Goal: Communication & Community: Answer question/provide support

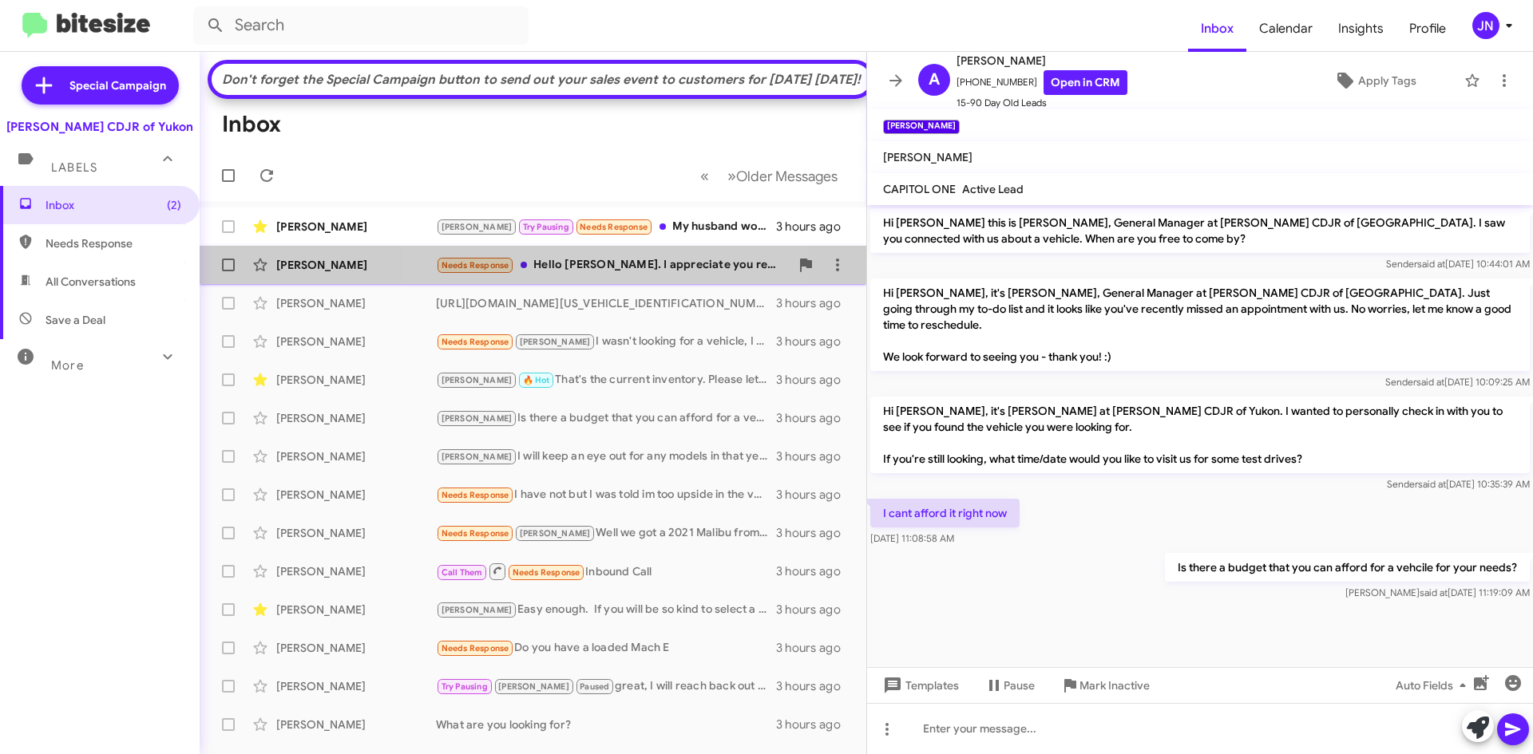
click at [600, 275] on div "Needs Response Hello Mr. Snelling. I appreciate you reaching out. Unfortunately…" at bounding box center [613, 265] width 354 height 18
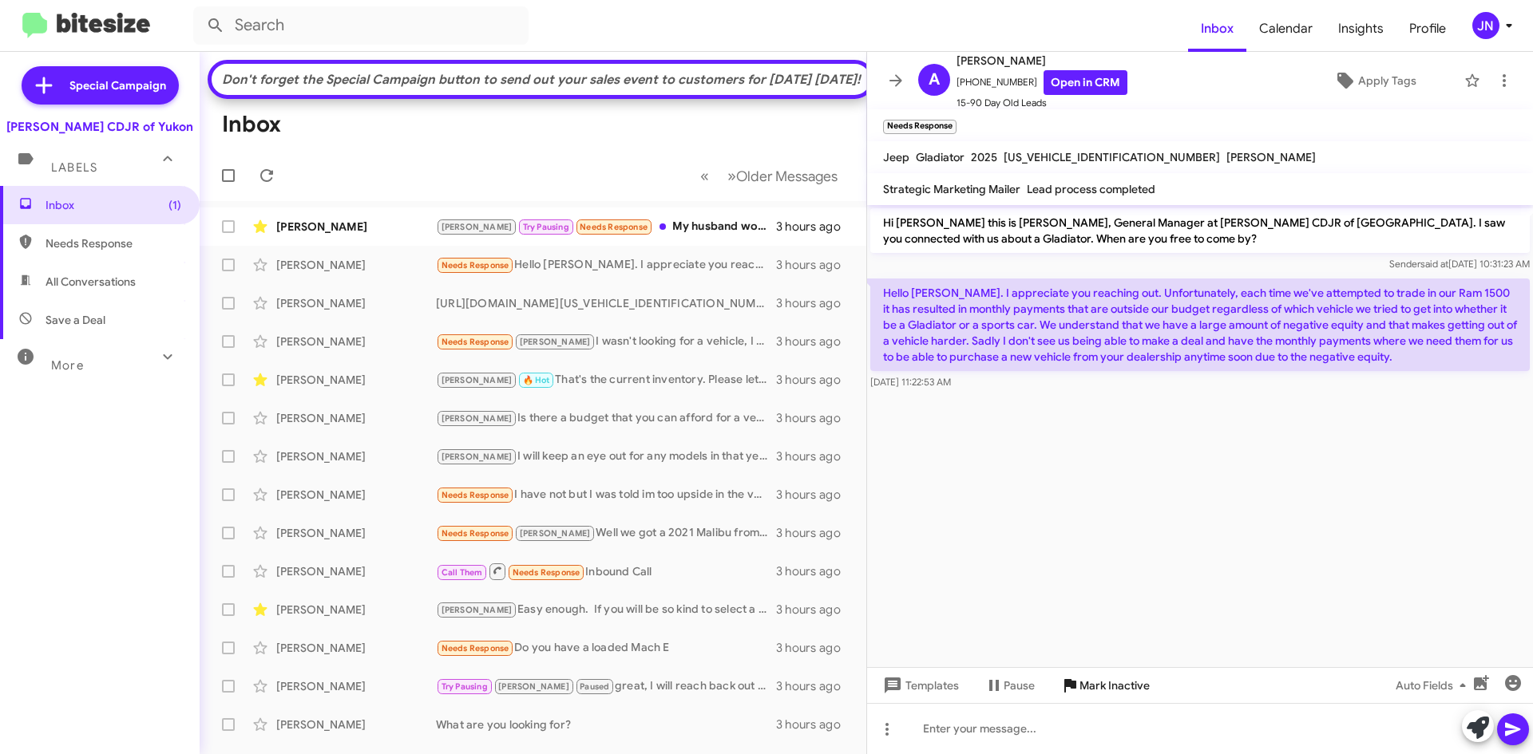
click at [1116, 688] on span "Mark Inactive" at bounding box center [1114, 685] width 70 height 29
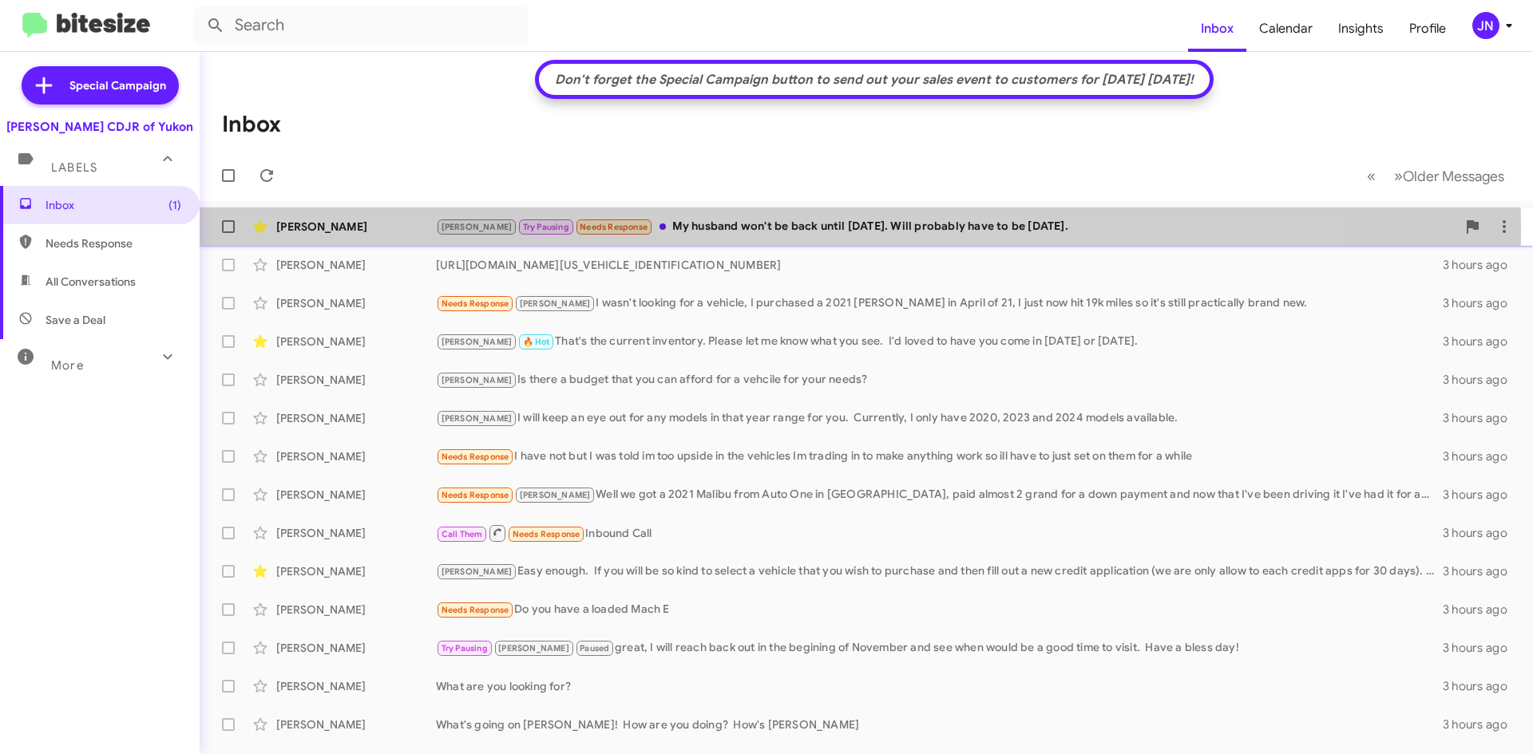
click at [723, 228] on div "Kristy Try Pausing Needs Response My husband won't be back until Sunday. Will p…" at bounding box center [946, 227] width 1020 height 18
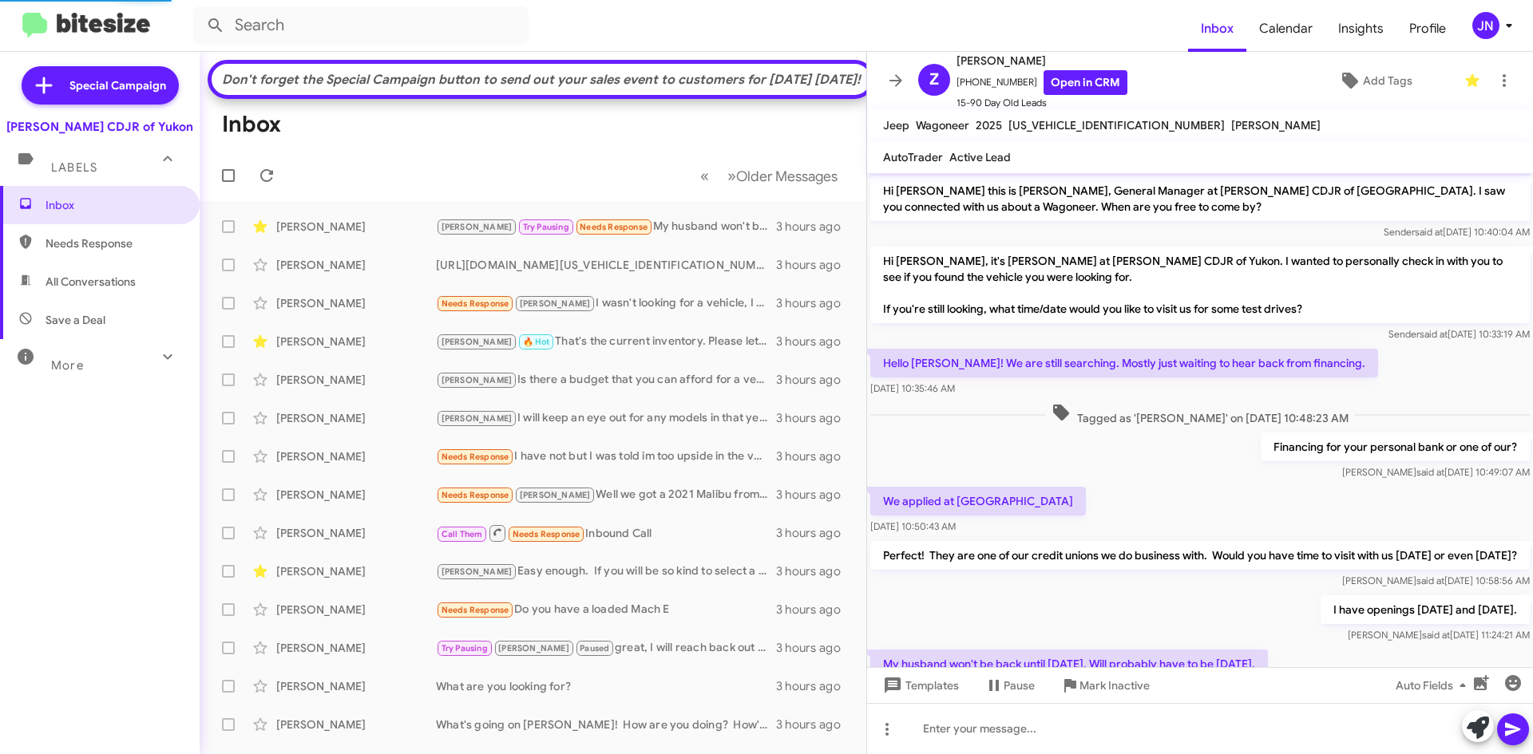
scroll to position [144, 0]
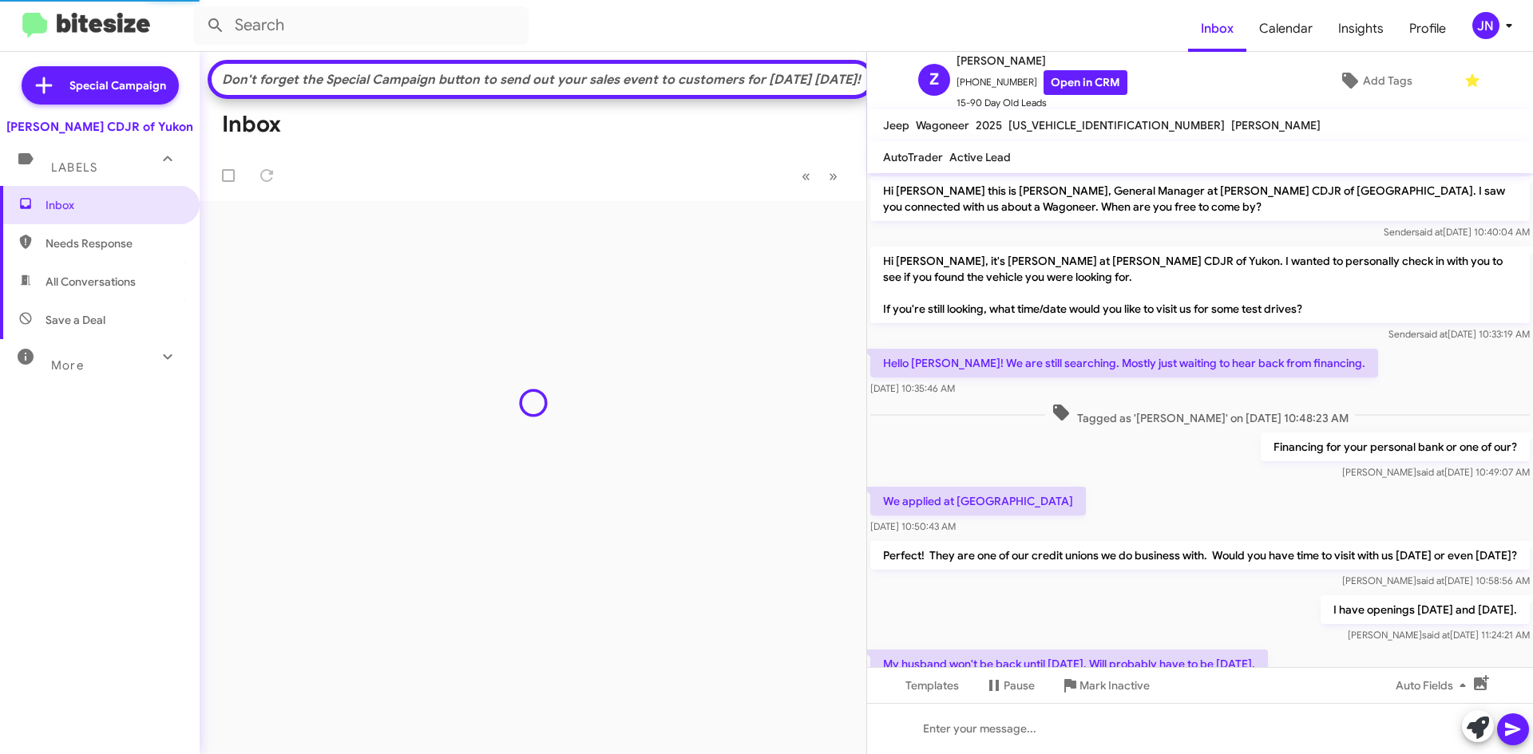
scroll to position [144, 0]
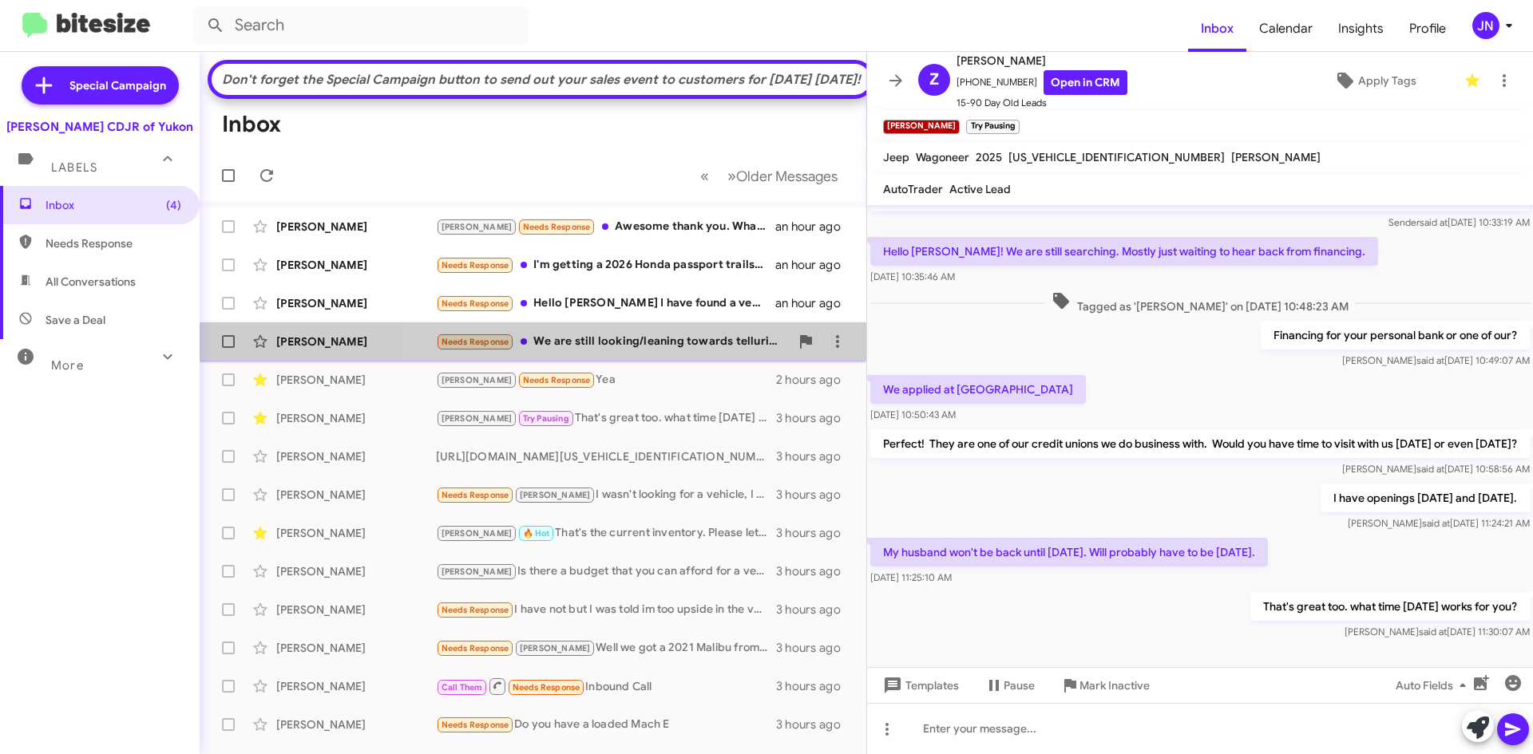
click at [665, 351] on div "Needs Response We are still looking/leaning towards telluride new awd w/v6 engi…" at bounding box center [613, 342] width 354 height 18
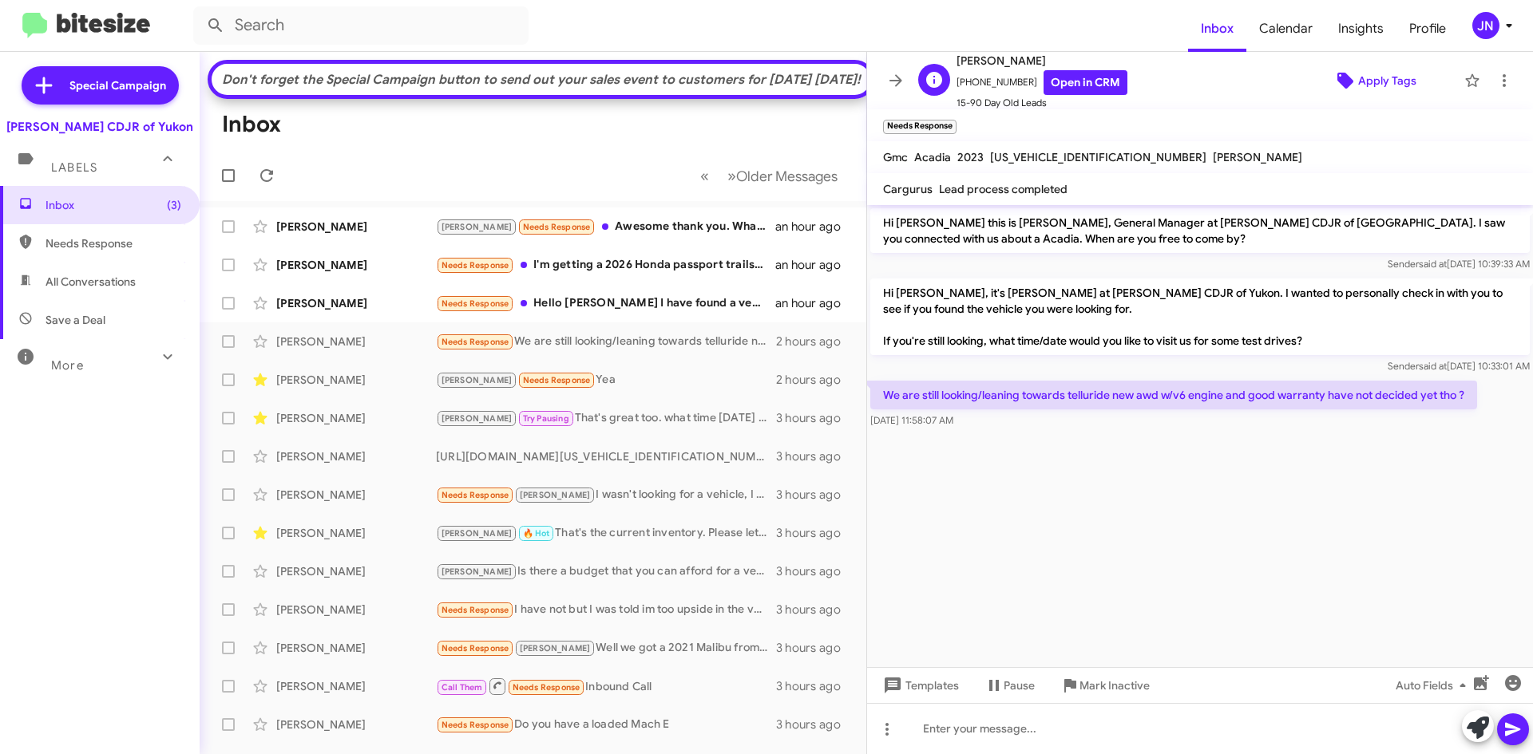
click at [1381, 83] on span "Apply Tags" at bounding box center [1387, 80] width 58 height 29
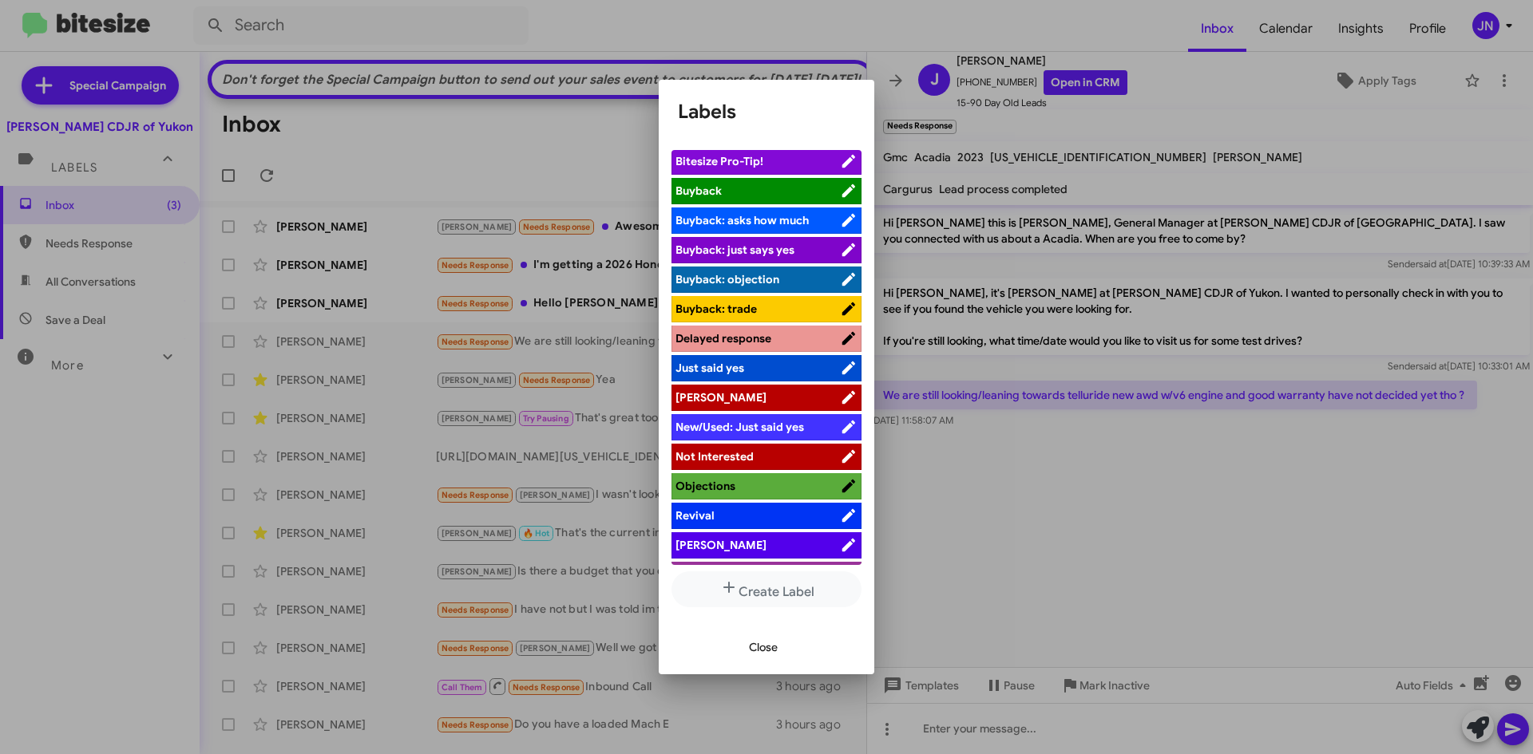
scroll to position [58, 0]
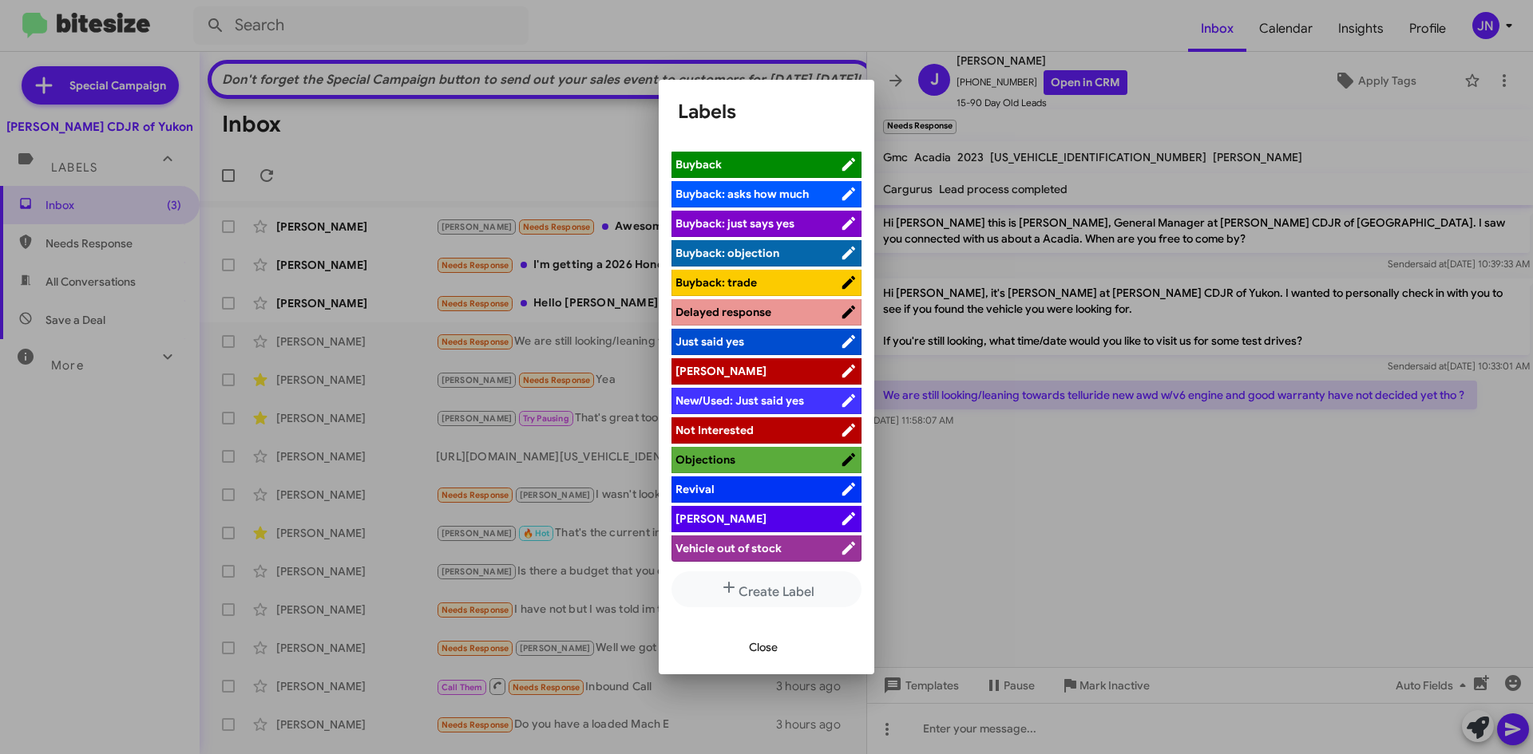
click at [730, 514] on span "[PERSON_NAME]" at bounding box center [757, 519] width 164 height 16
click at [764, 647] on span "Close" at bounding box center [763, 647] width 29 height 29
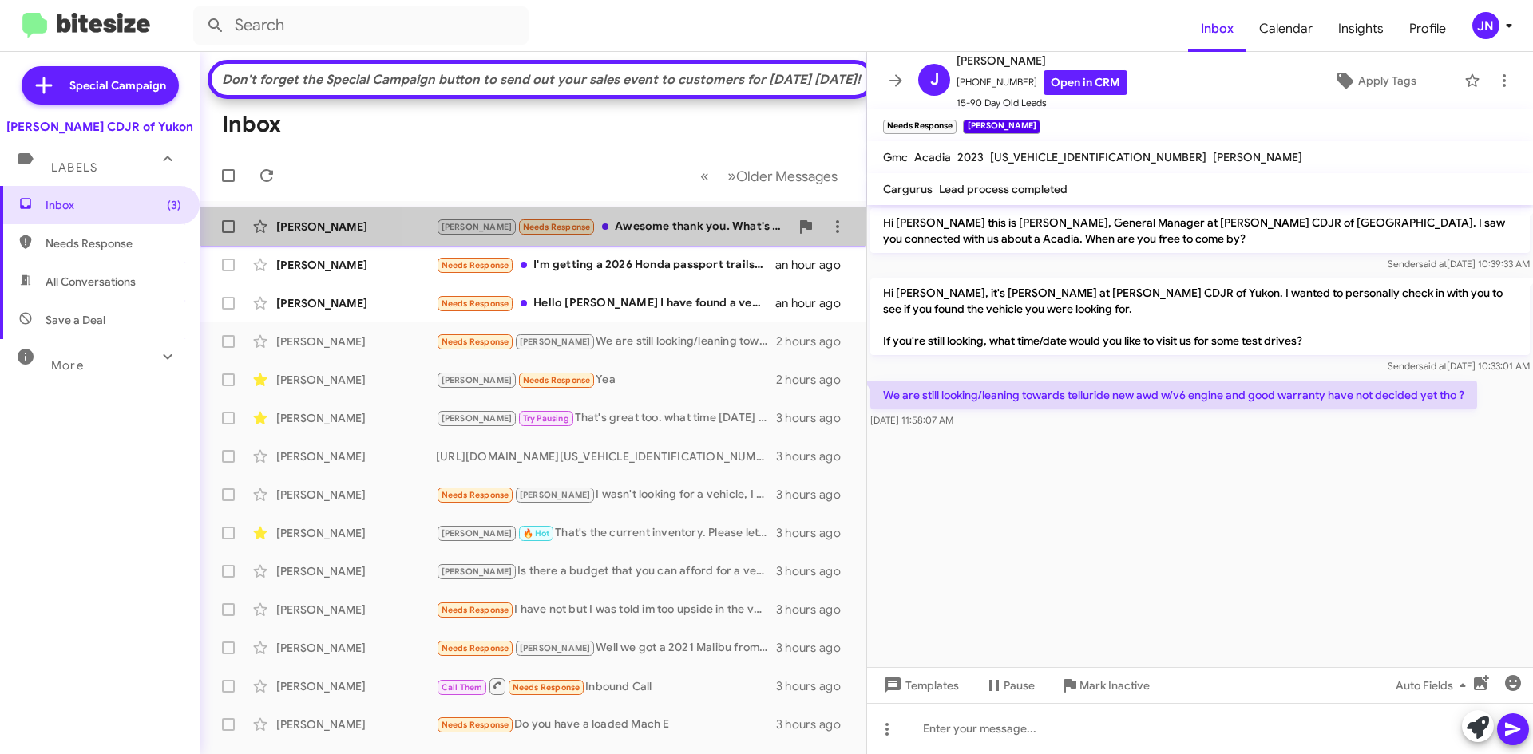
click at [658, 236] on div "[PERSON_NAME] Needs Response Awesome thank you. What's the price on the 2020?👀" at bounding box center [613, 227] width 354 height 18
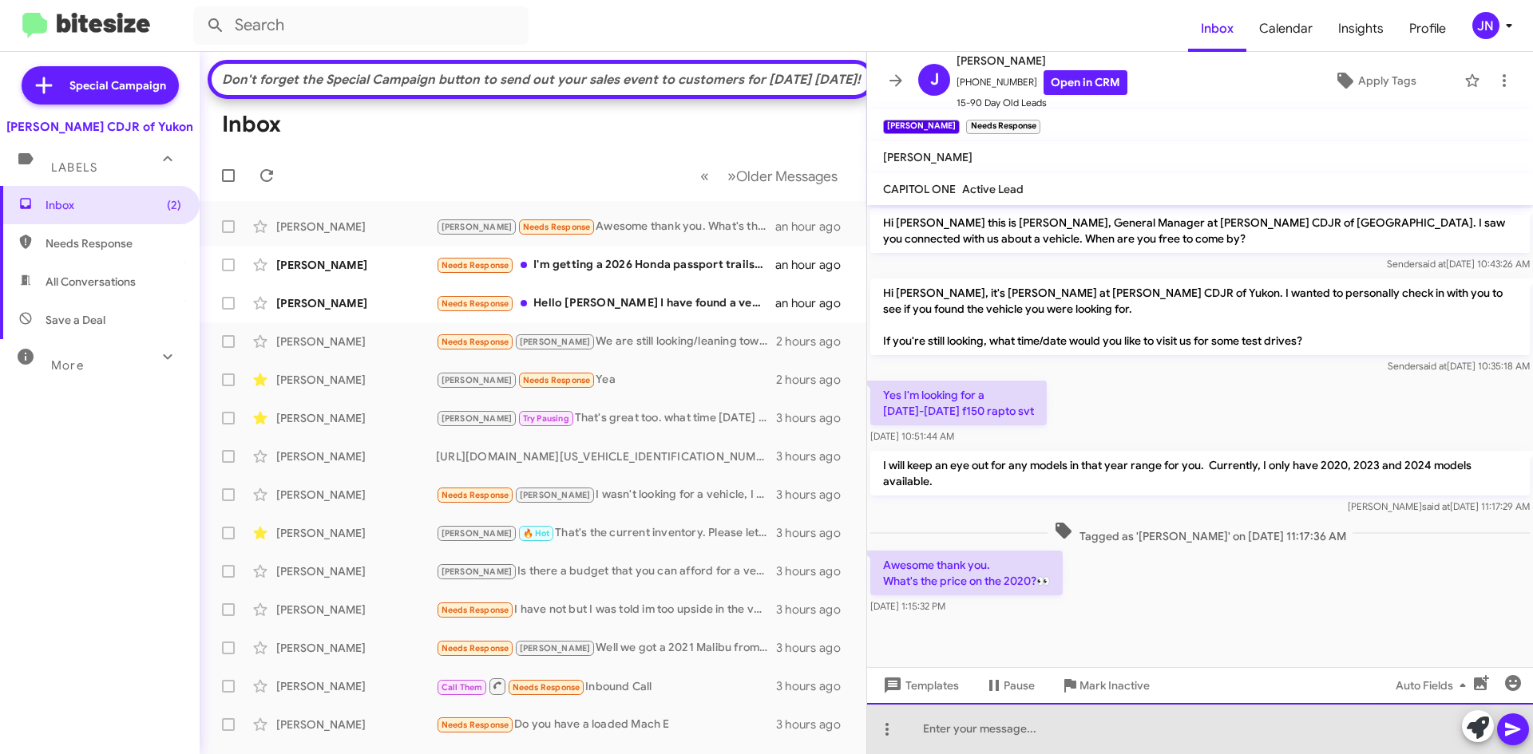
click at [1048, 733] on div at bounding box center [1200, 728] width 666 height 51
click at [968, 739] on div at bounding box center [1200, 728] width 666 height 51
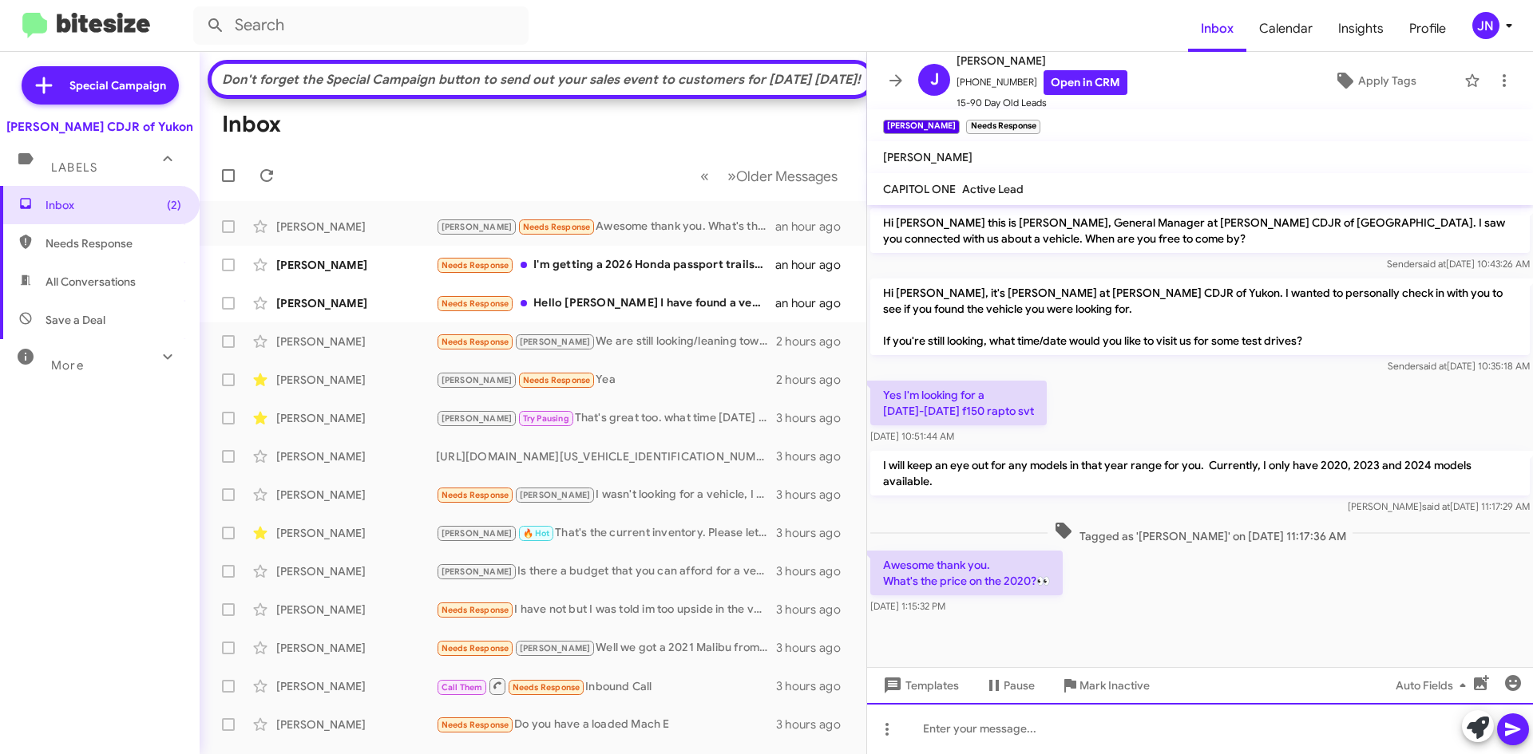
paste div
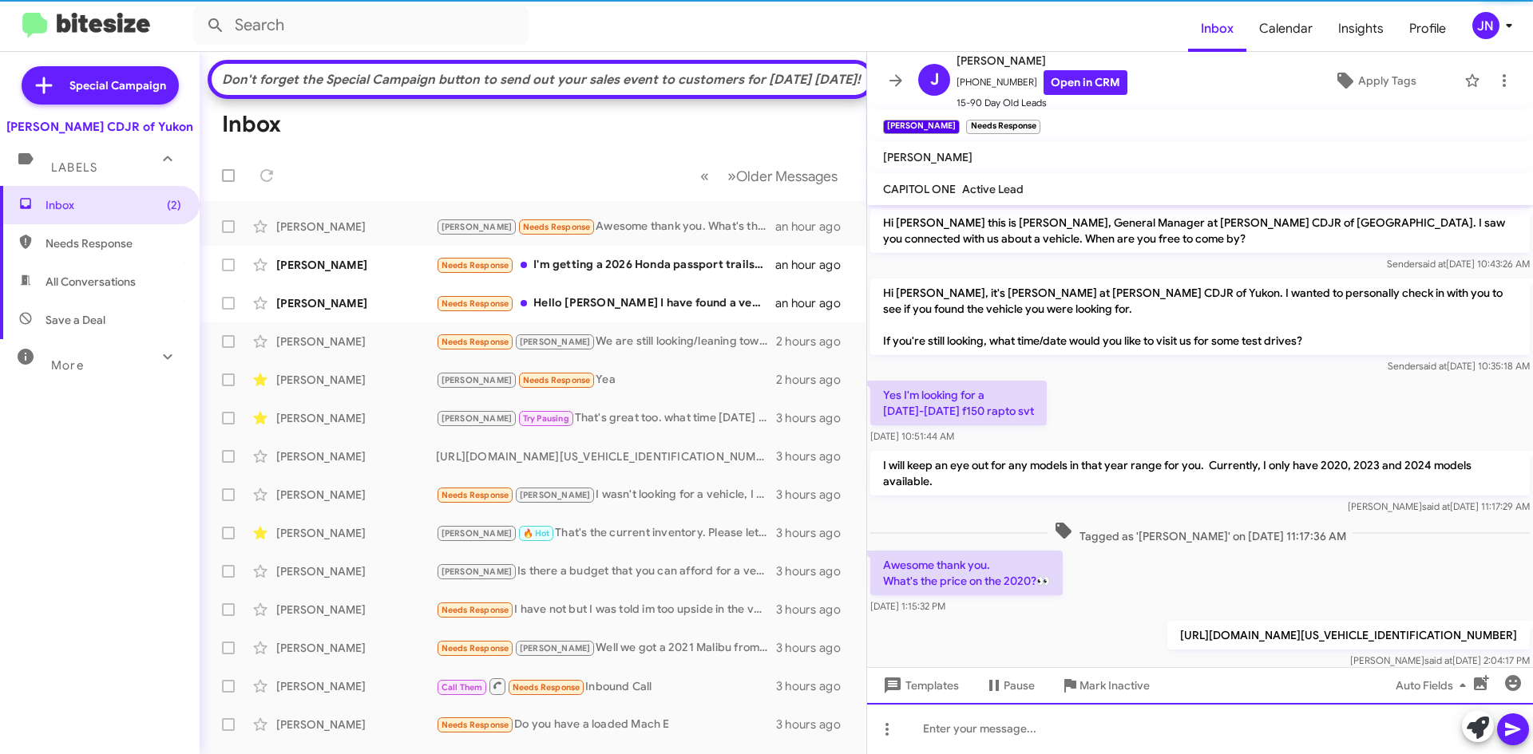
scroll to position [33, 0]
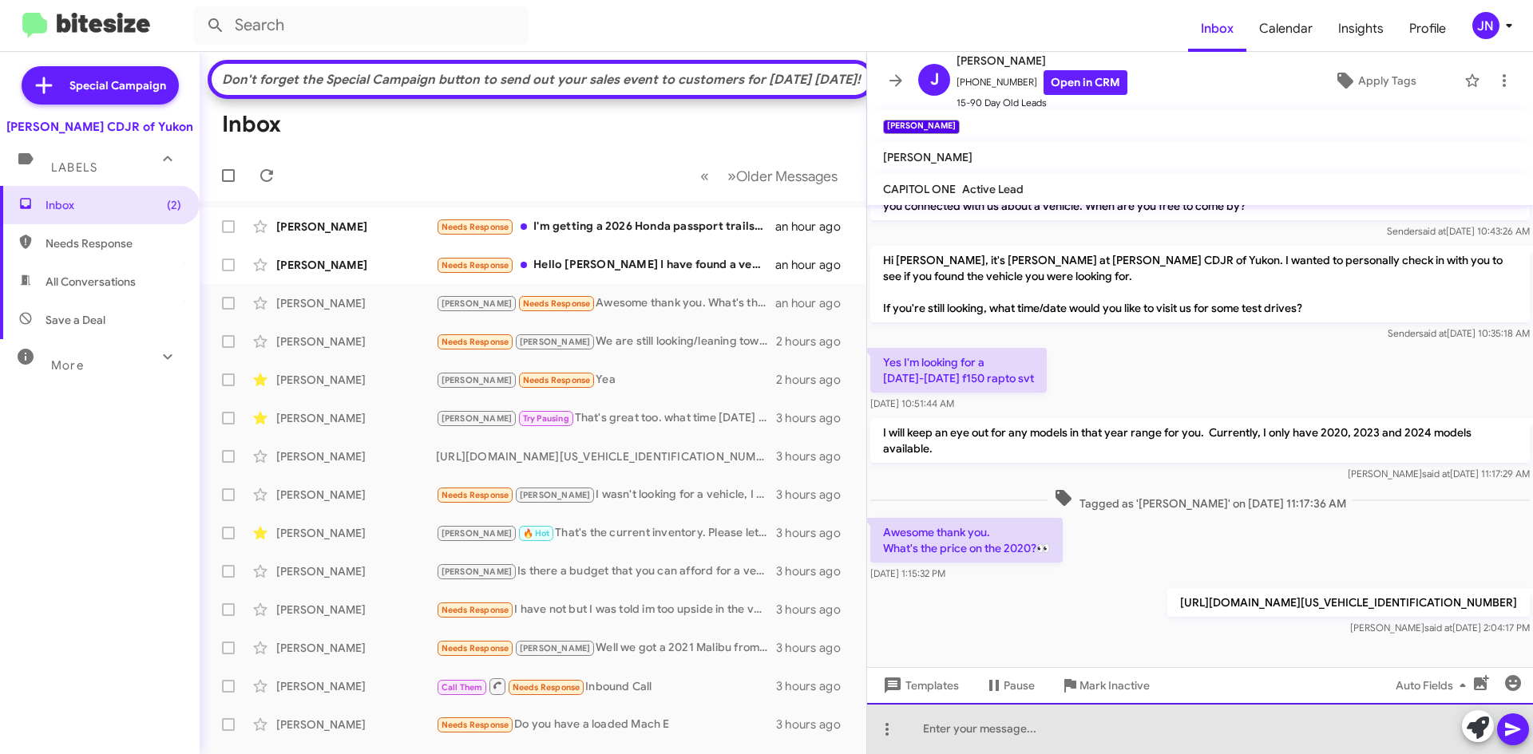
click at [968, 722] on div at bounding box center [1200, 728] width 666 height 51
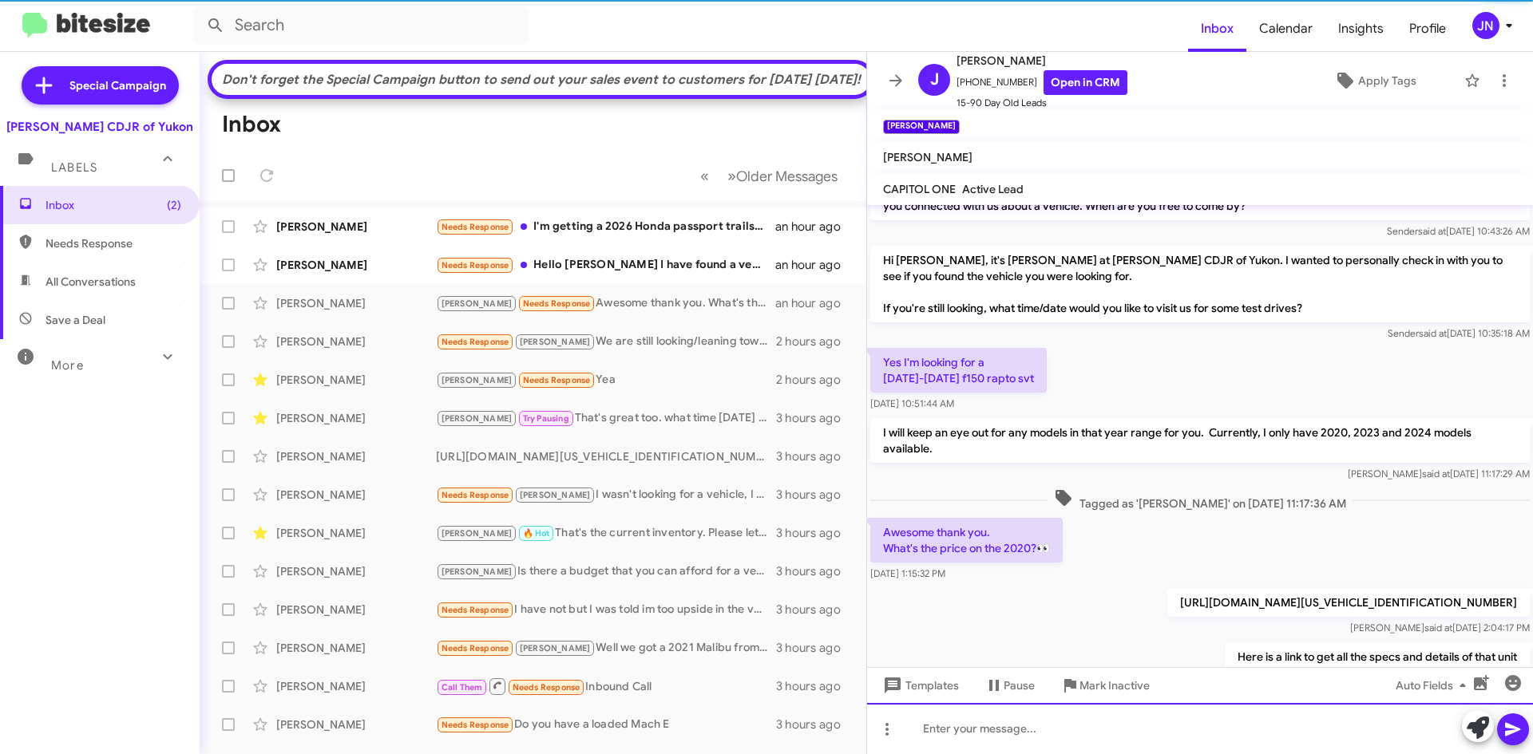
scroll to position [91, 0]
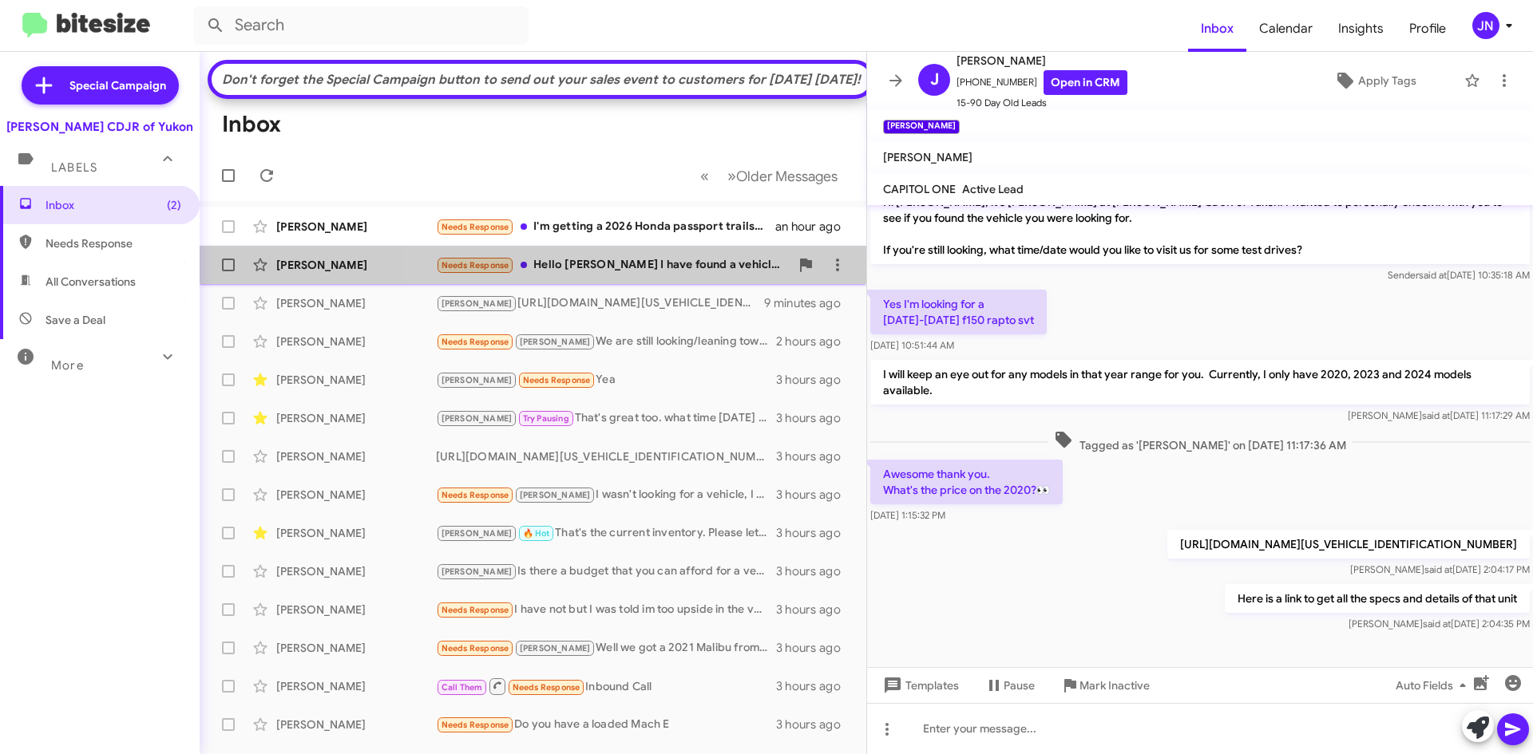
click at [639, 275] on div "Needs Response Hello [PERSON_NAME] I have found a vehicle. Thank you so much fo…" at bounding box center [613, 265] width 354 height 18
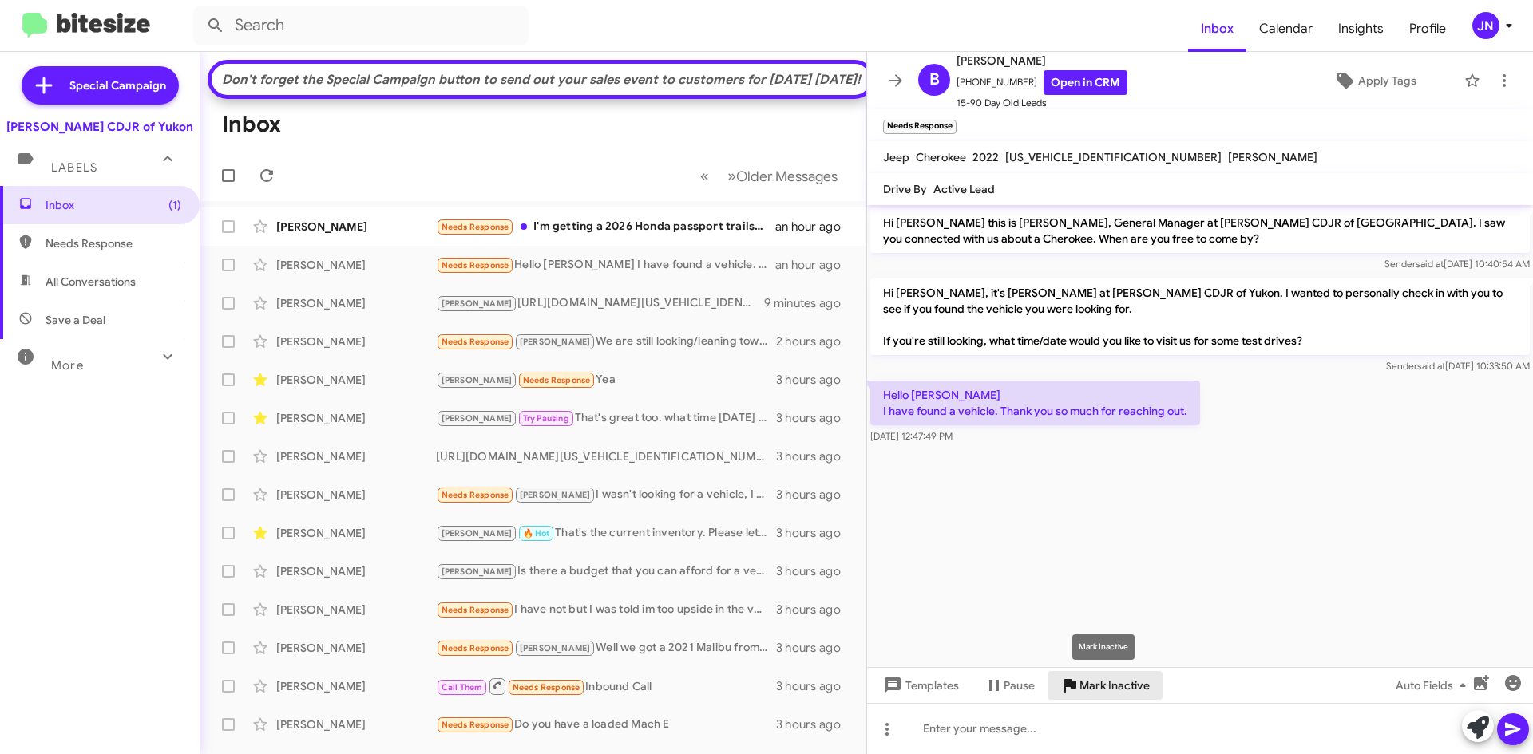
click at [1117, 683] on span "Mark Inactive" at bounding box center [1114, 685] width 70 height 29
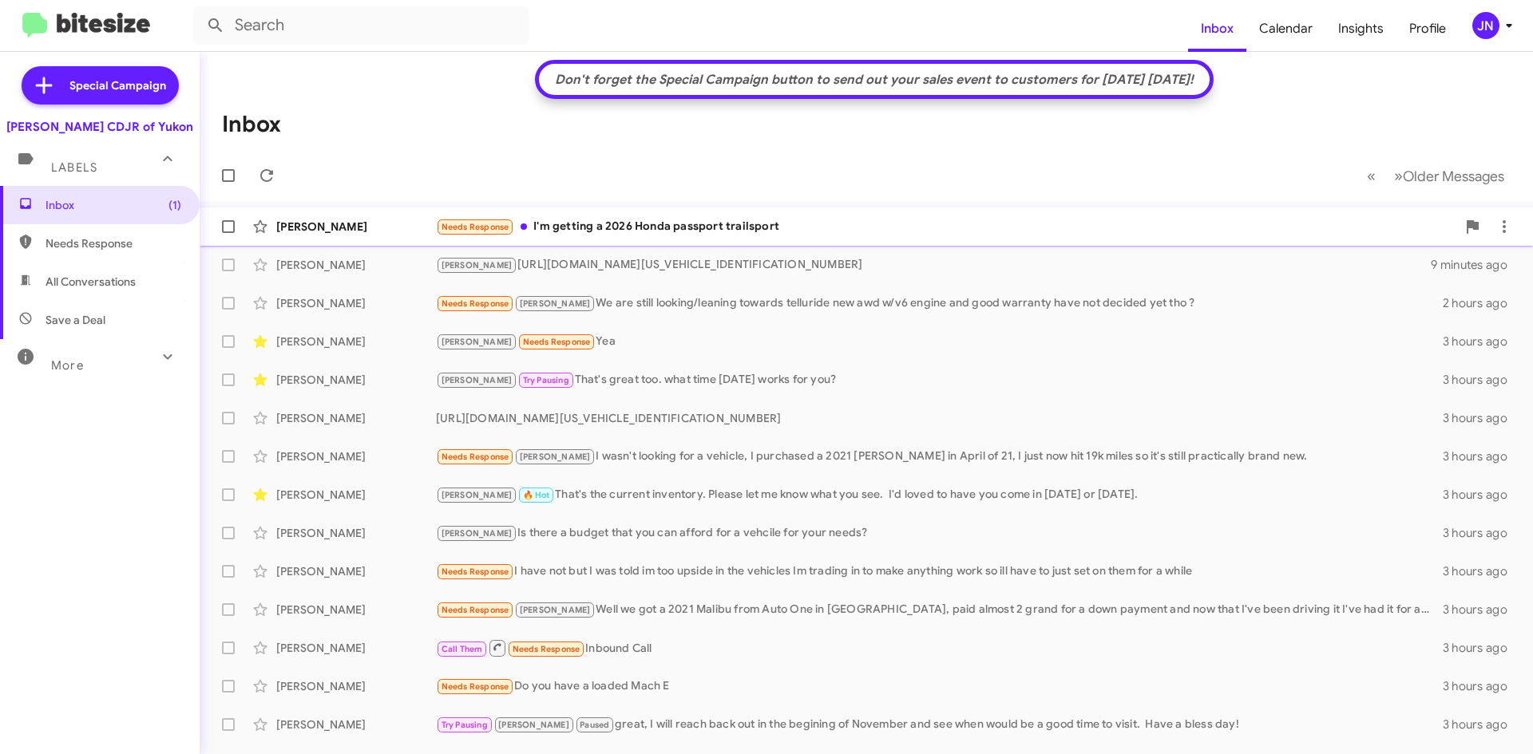
click at [718, 231] on div "Needs Response I'm getting a 2026 Honda passport trailsport" at bounding box center [946, 227] width 1020 height 18
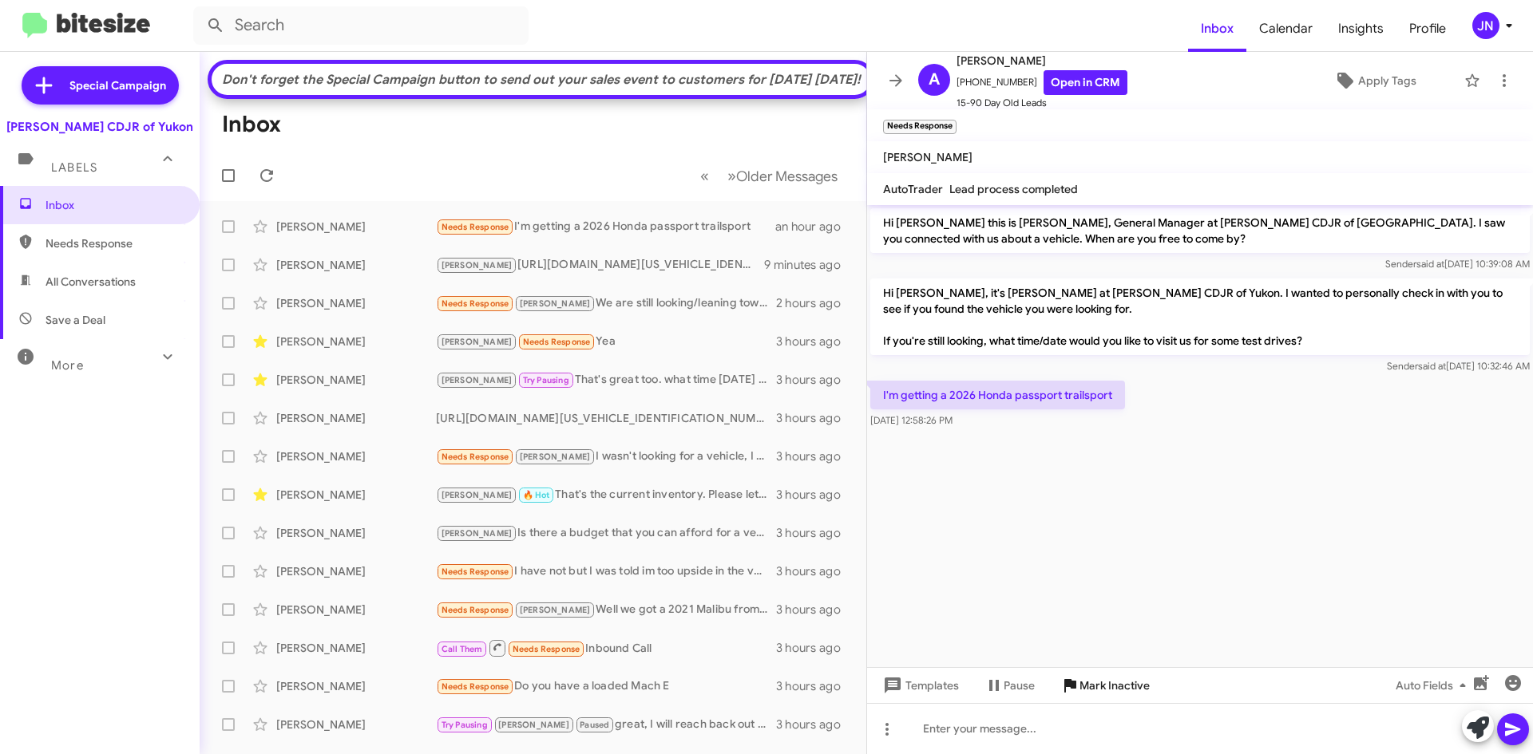
click at [1111, 691] on span "Mark Inactive" at bounding box center [1114, 685] width 70 height 29
